Goal: Task Accomplishment & Management: Complete application form

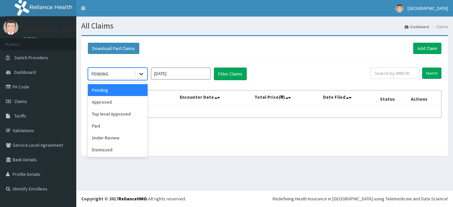
click at [140, 72] on icon at bounding box center [141, 74] width 7 height 7
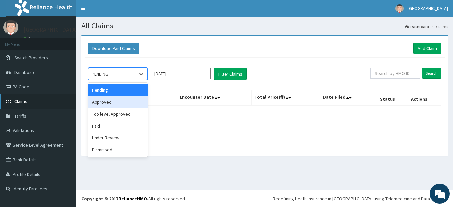
click at [30, 101] on link "Claims" at bounding box center [38, 101] width 76 height 15
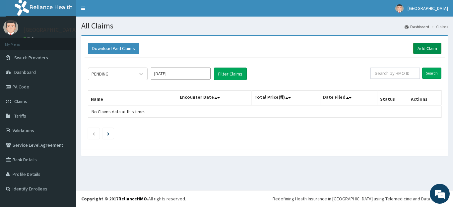
click at [433, 46] on link "Add Claim" at bounding box center [427, 48] width 28 height 11
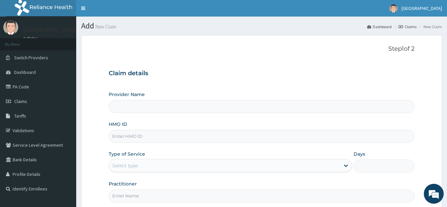
click at [171, 139] on input "HMO ID" at bounding box center [262, 136] width 306 height 13
type input "TEF/10024/A"
click at [173, 105] on input "Provider Name" at bounding box center [262, 106] width 306 height 13
type input "[GEOGRAPHIC_DATA]"
click at [146, 165] on div "Select type" at bounding box center [224, 166] width 231 height 11
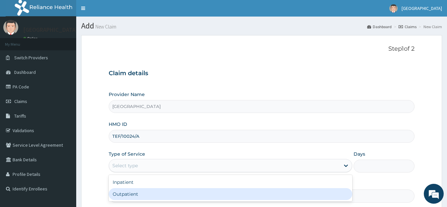
click at [141, 193] on div "Outpatient" at bounding box center [231, 194] width 244 height 12
type input "1"
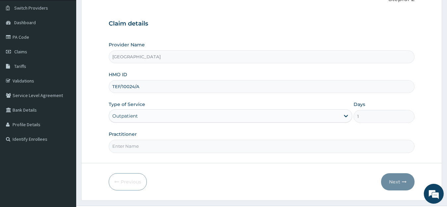
scroll to position [65, 0]
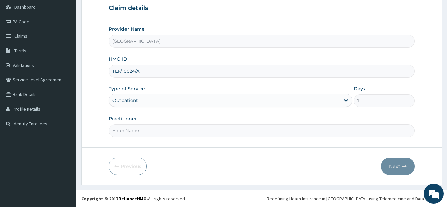
click at [173, 129] on input "Practitioner" at bounding box center [262, 130] width 306 height 13
type input "[PERSON_NAME]"
click at [391, 168] on button "Next" at bounding box center [397, 166] width 33 height 17
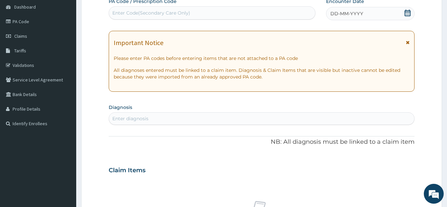
click at [164, 11] on div "Enter Code(Secondary Care Only)" at bounding box center [151, 13] width 78 height 7
type input "PA/DCA52C"
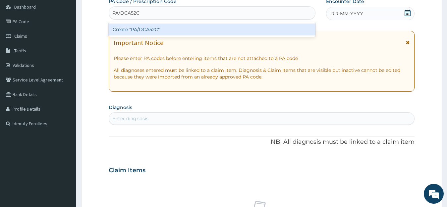
click at [169, 31] on div "Create "PA/DCA52C"" at bounding box center [212, 30] width 207 height 12
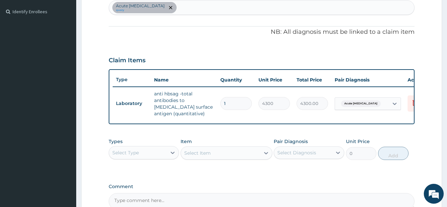
scroll to position [0, 27]
